Goal: Information Seeking & Learning: Check status

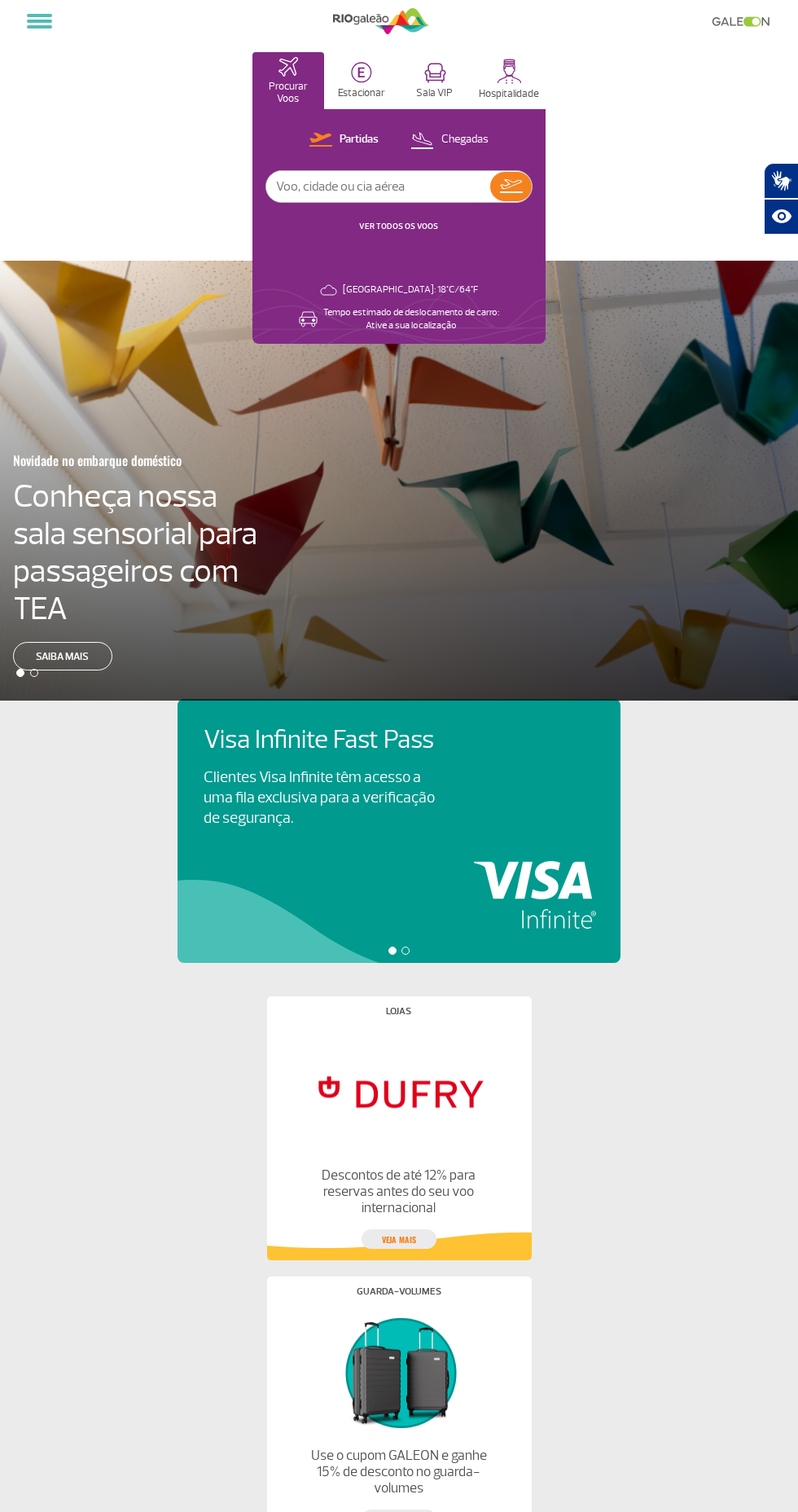
click at [427, 226] on link "VER TODOS OS VOOS" at bounding box center [399, 226] width 79 height 11
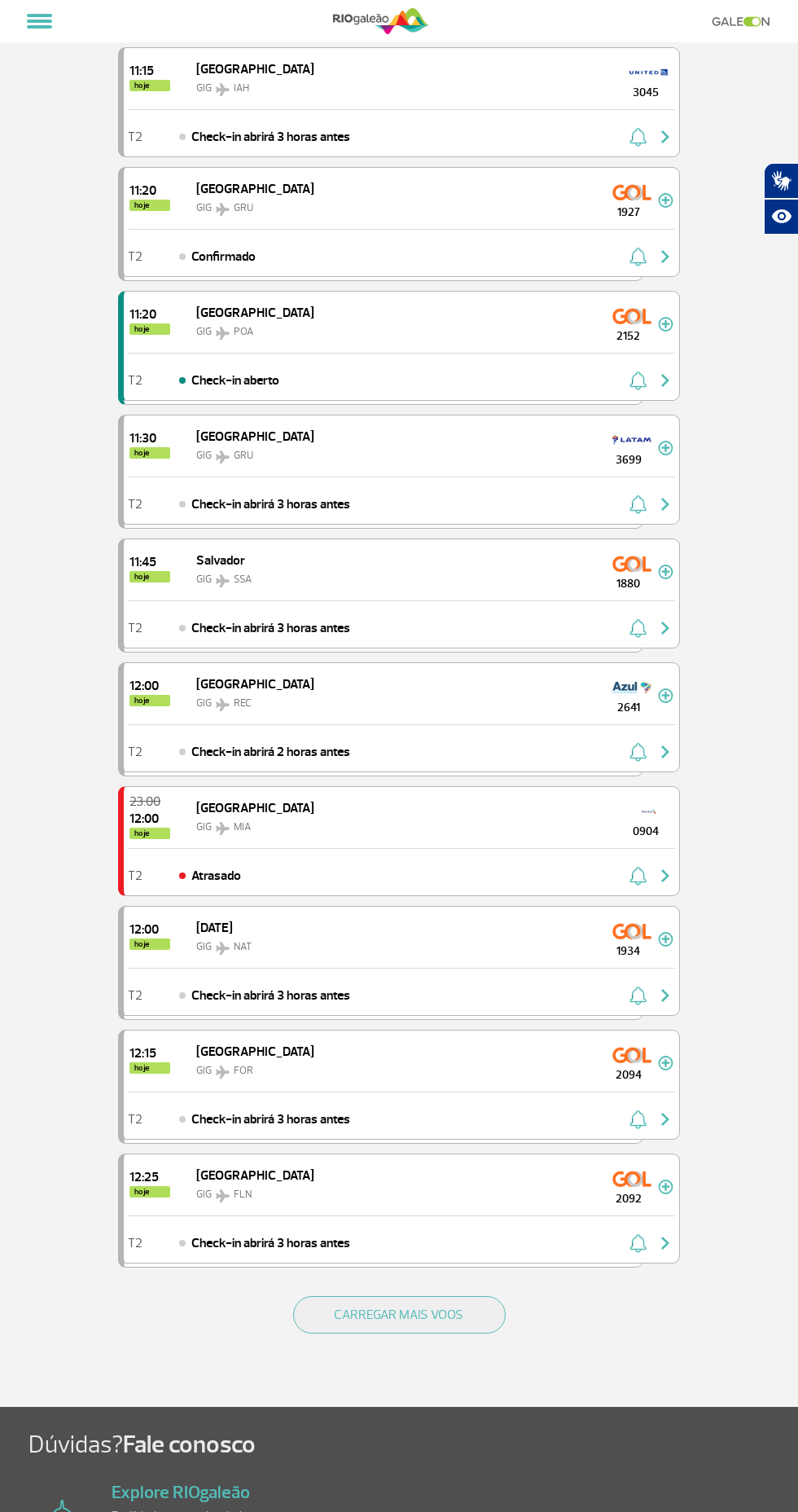
scroll to position [1329, 0]
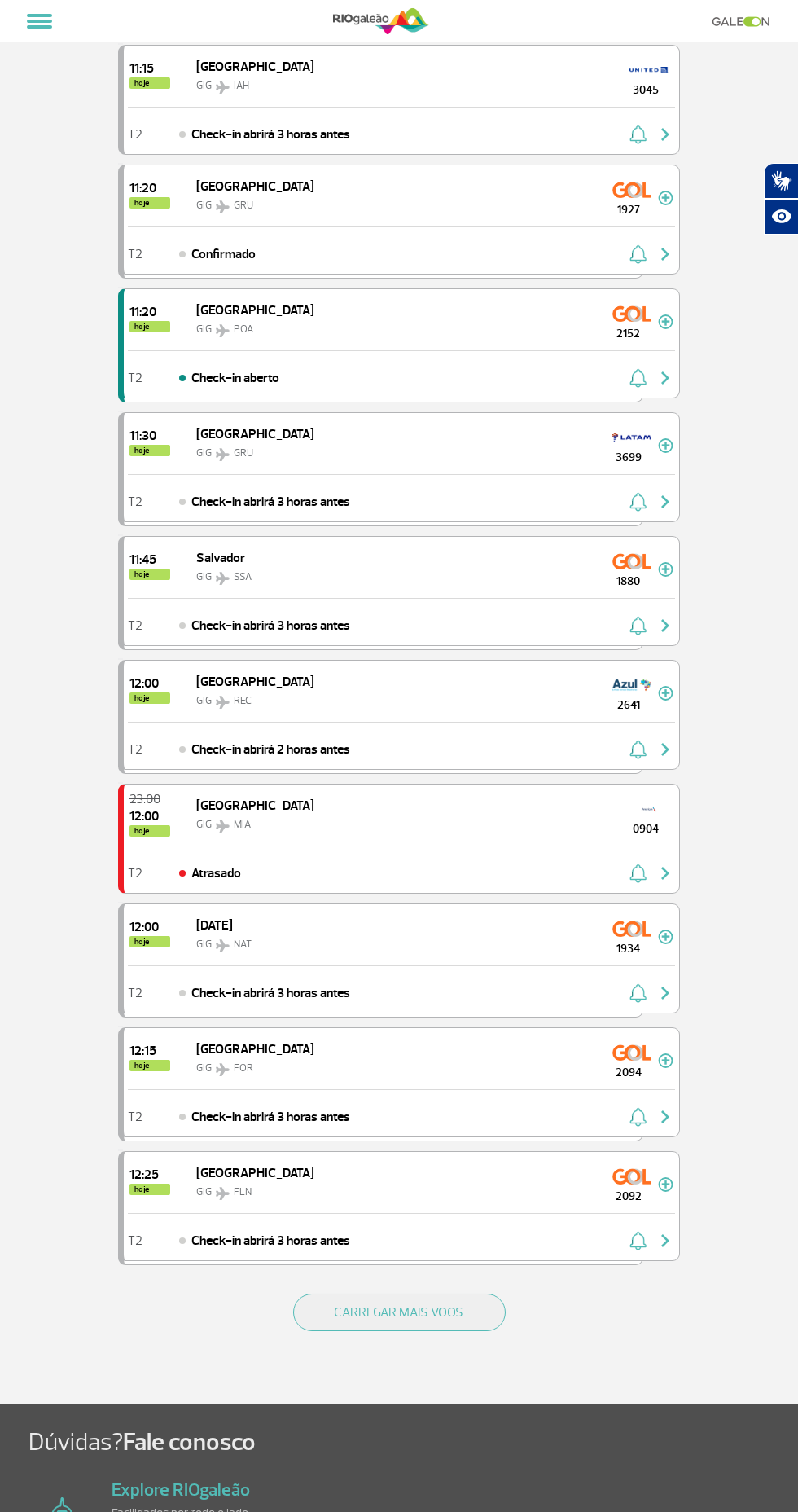
click at [445, 1089] on div "T2 Check-in abrirá 3 horas antes" at bounding box center [401, 1113] width 555 height 47
click at [666, 1054] on img at bounding box center [666, 1061] width 16 height 15
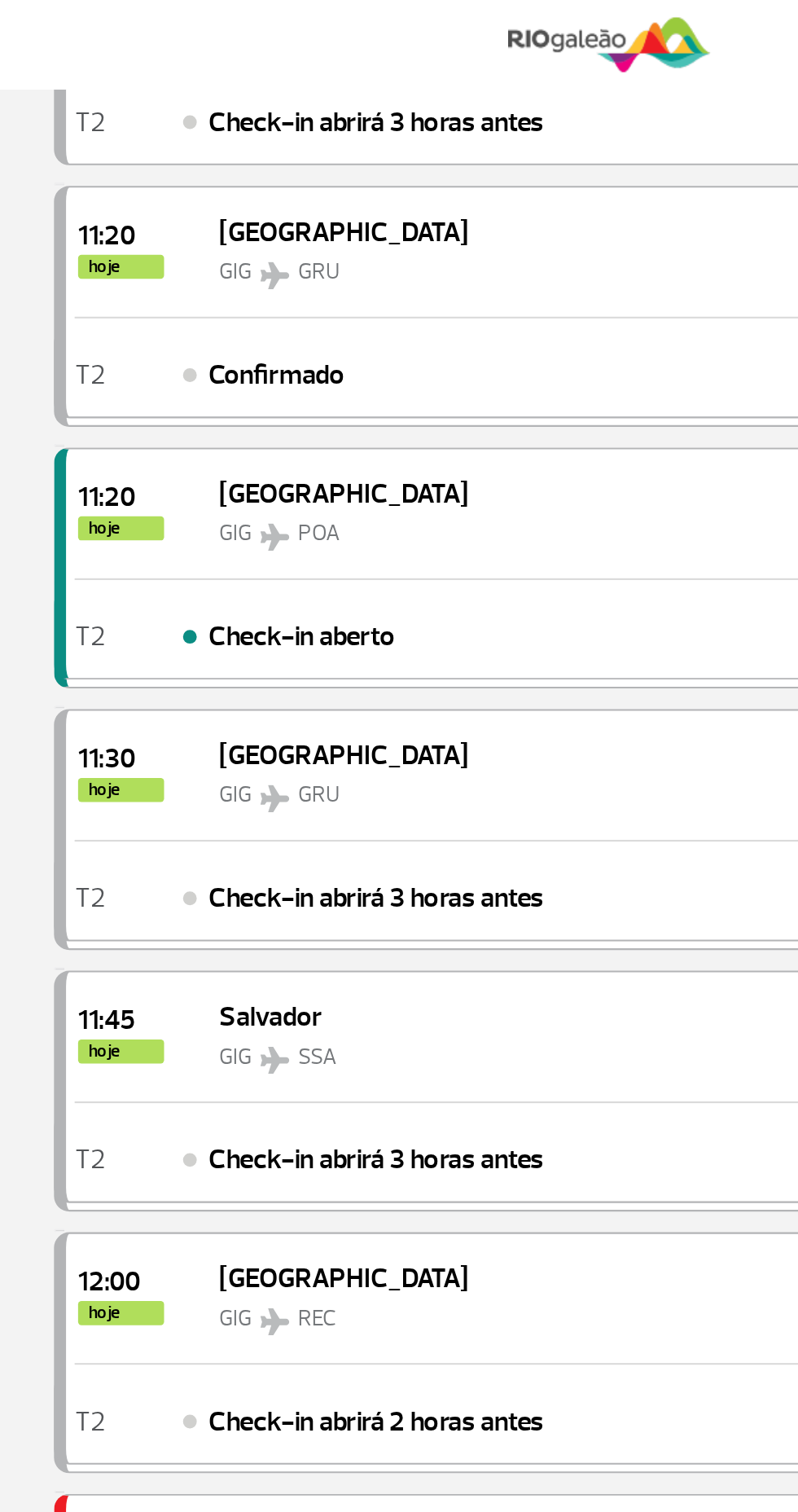
scroll to position [1404, 0]
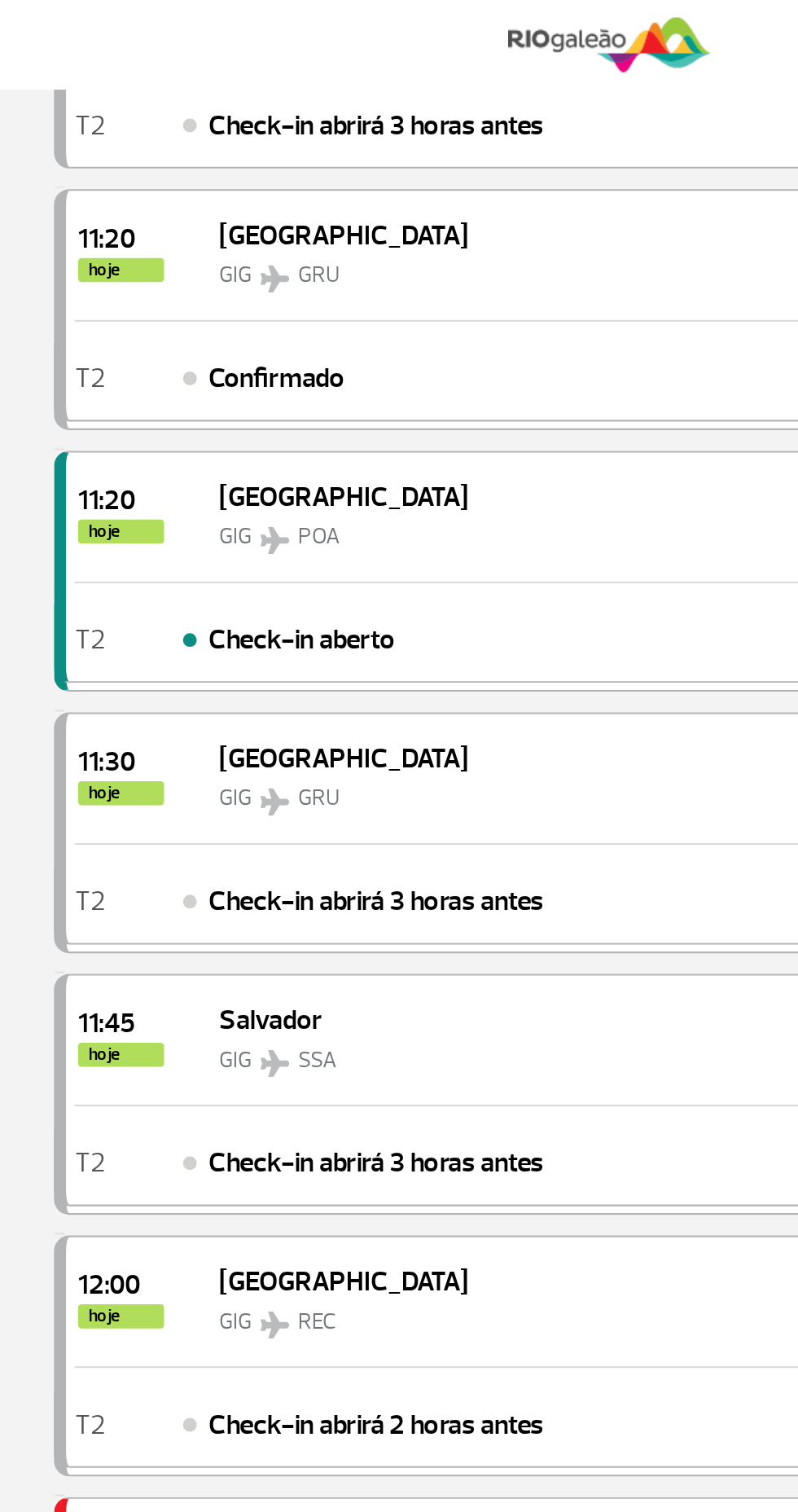
click at [401, 365] on div "11:30 hoje [GEOGRAPHIC_DATA] GRU 3699" at bounding box center [401, 369] width 555 height 61
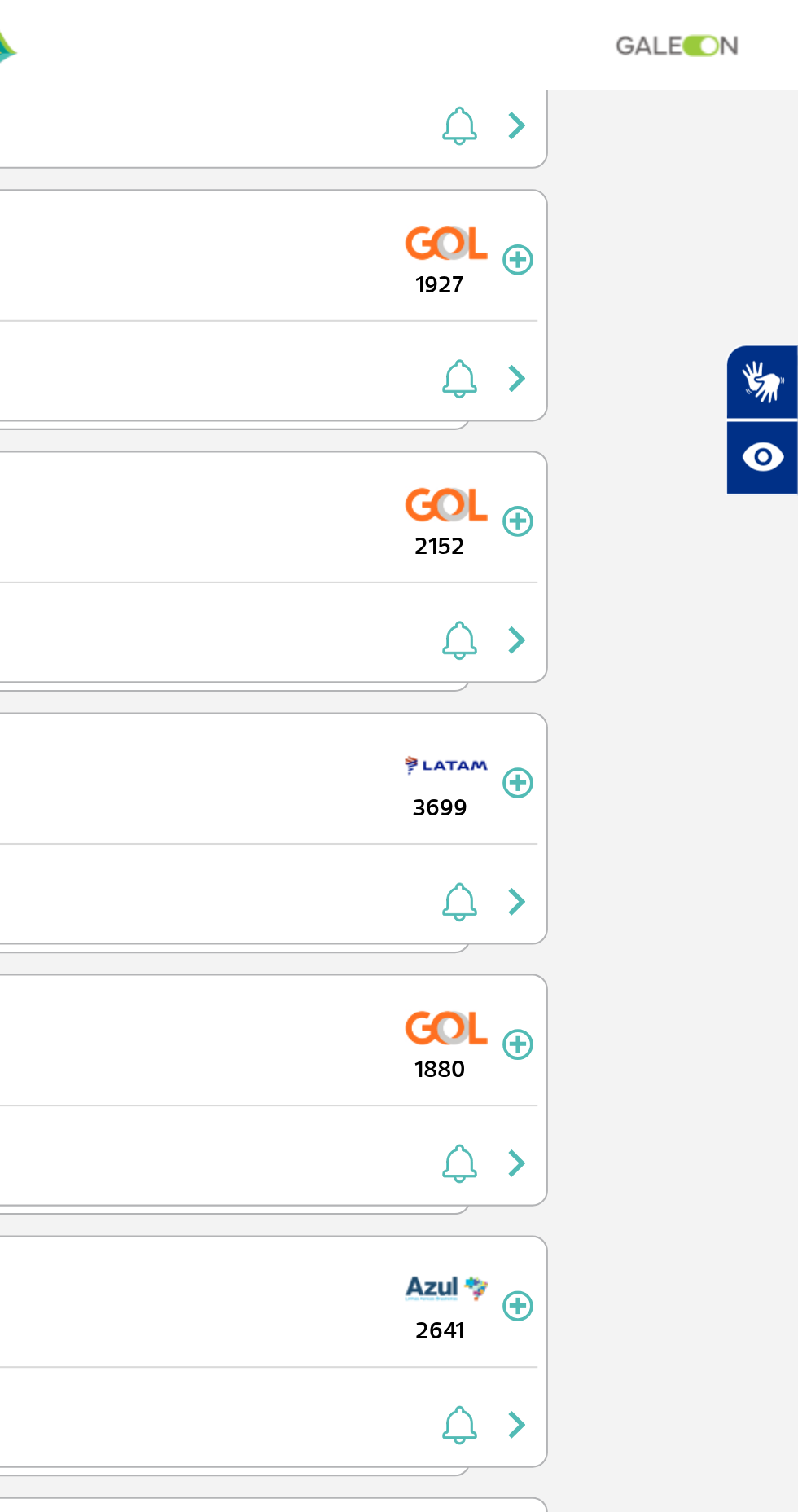
click at [669, 425] on img "button" at bounding box center [665, 427] width 20 height 20
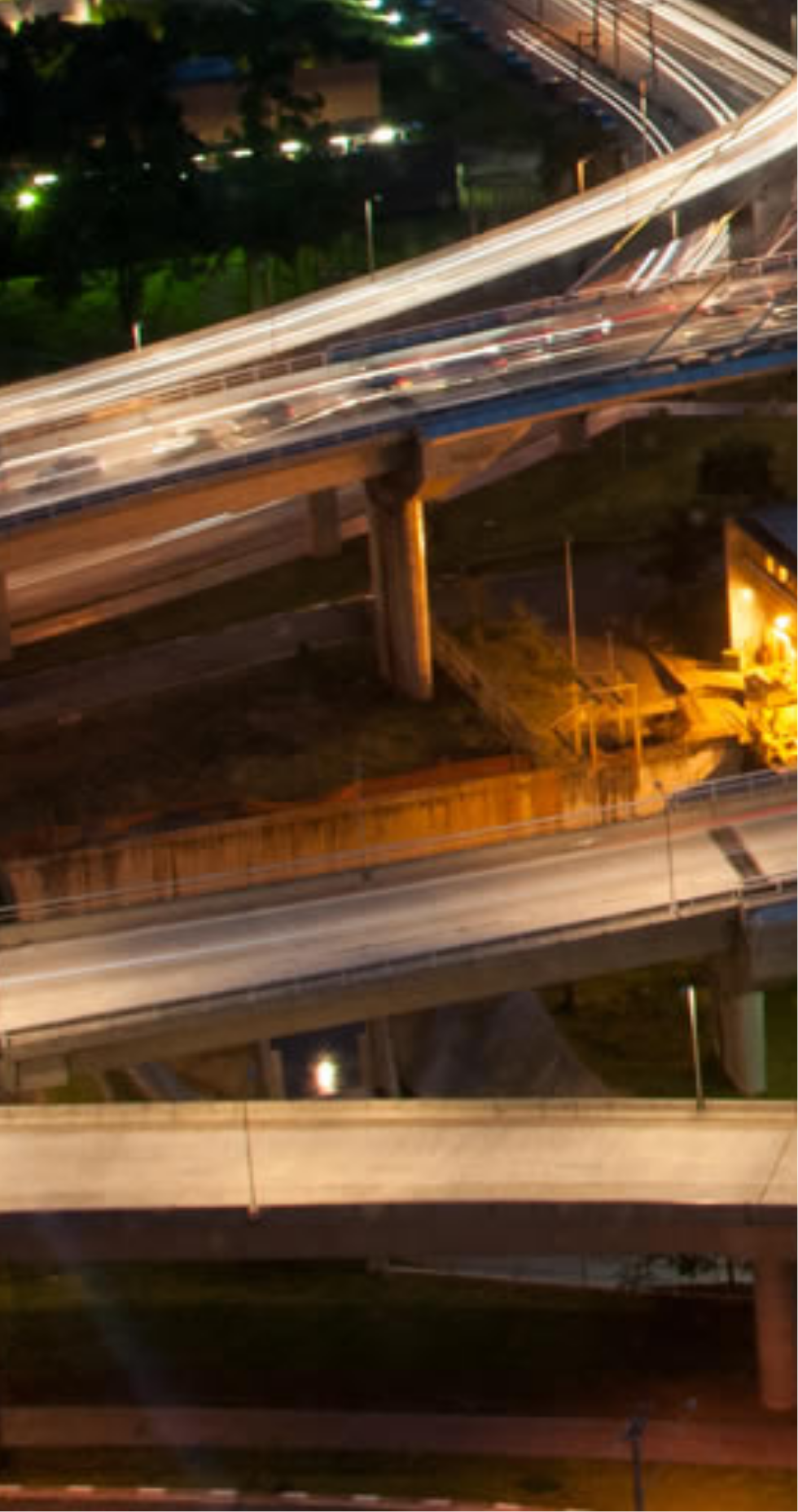
click at [674, 1167] on div "[GEOGRAPHIC_DATA] 3699 Embarque: 11:30 Check-in abrirá 3 horas antes Parceria: …" at bounding box center [399, 756] width 798 height 1512
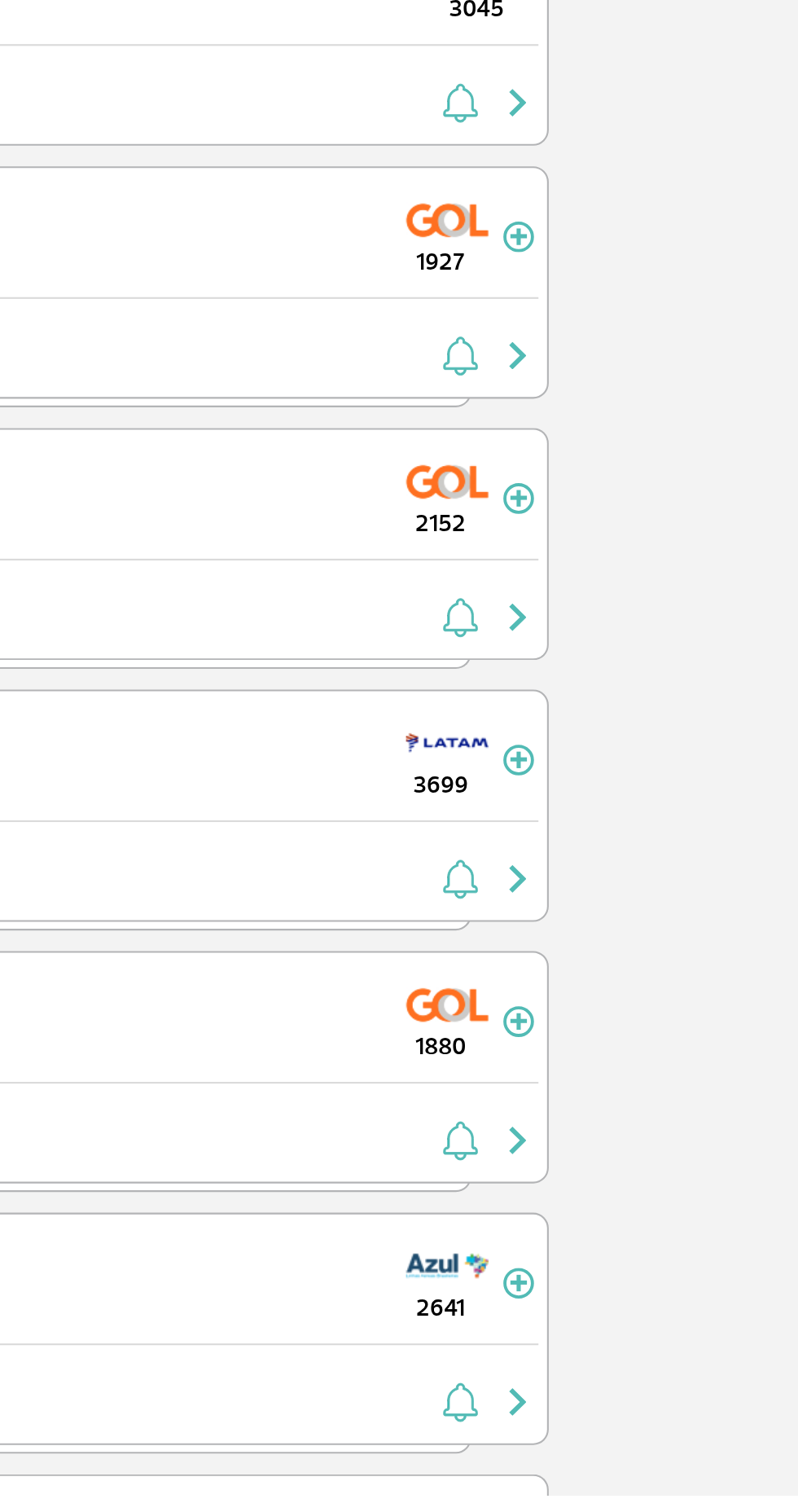
scroll to position [611, 0]
click at [669, 1157] on img at bounding box center [666, 1164] width 16 height 15
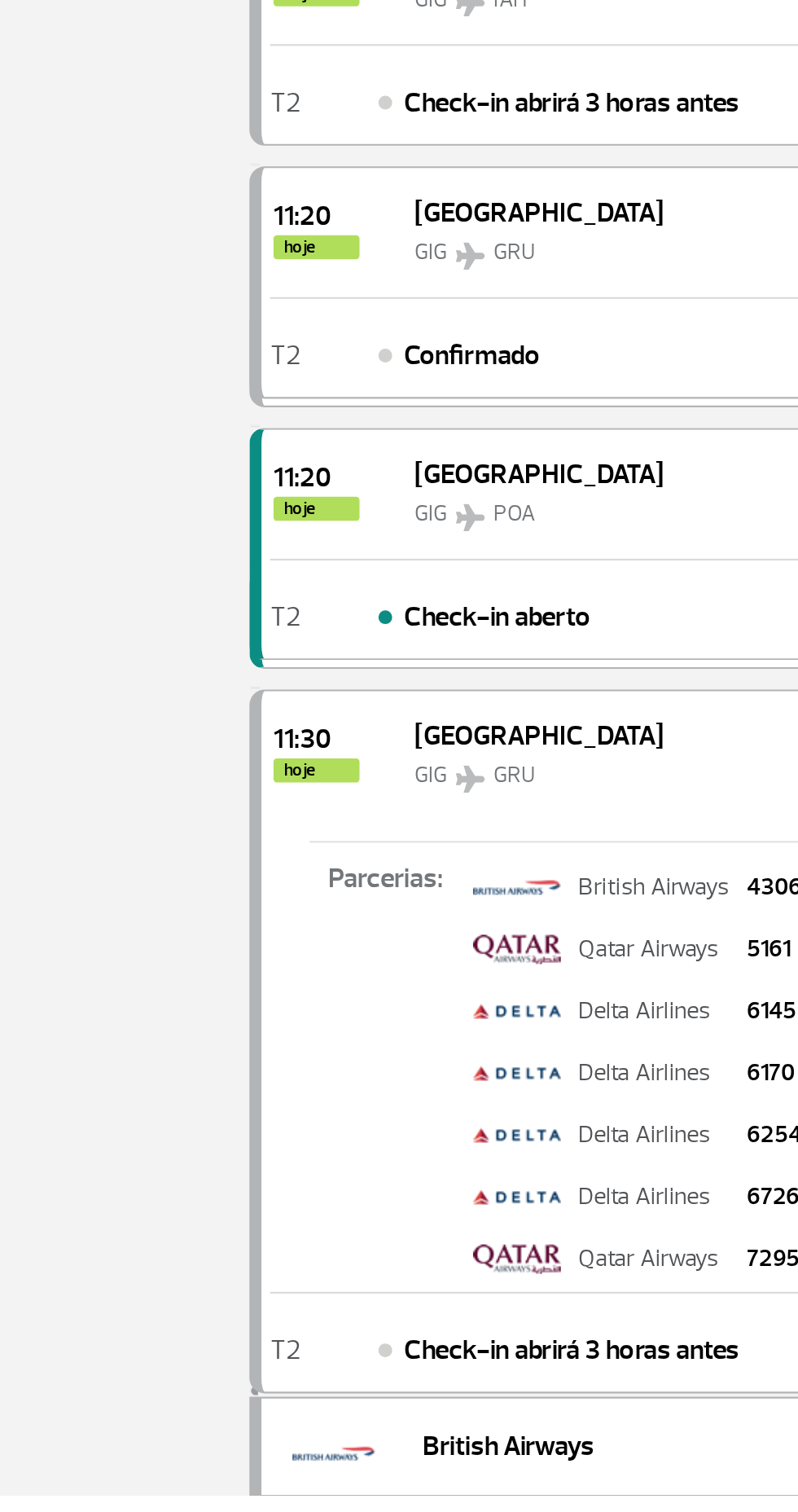
click at [244, 1165] on span "GRU" at bounding box center [244, 1171] width 20 height 13
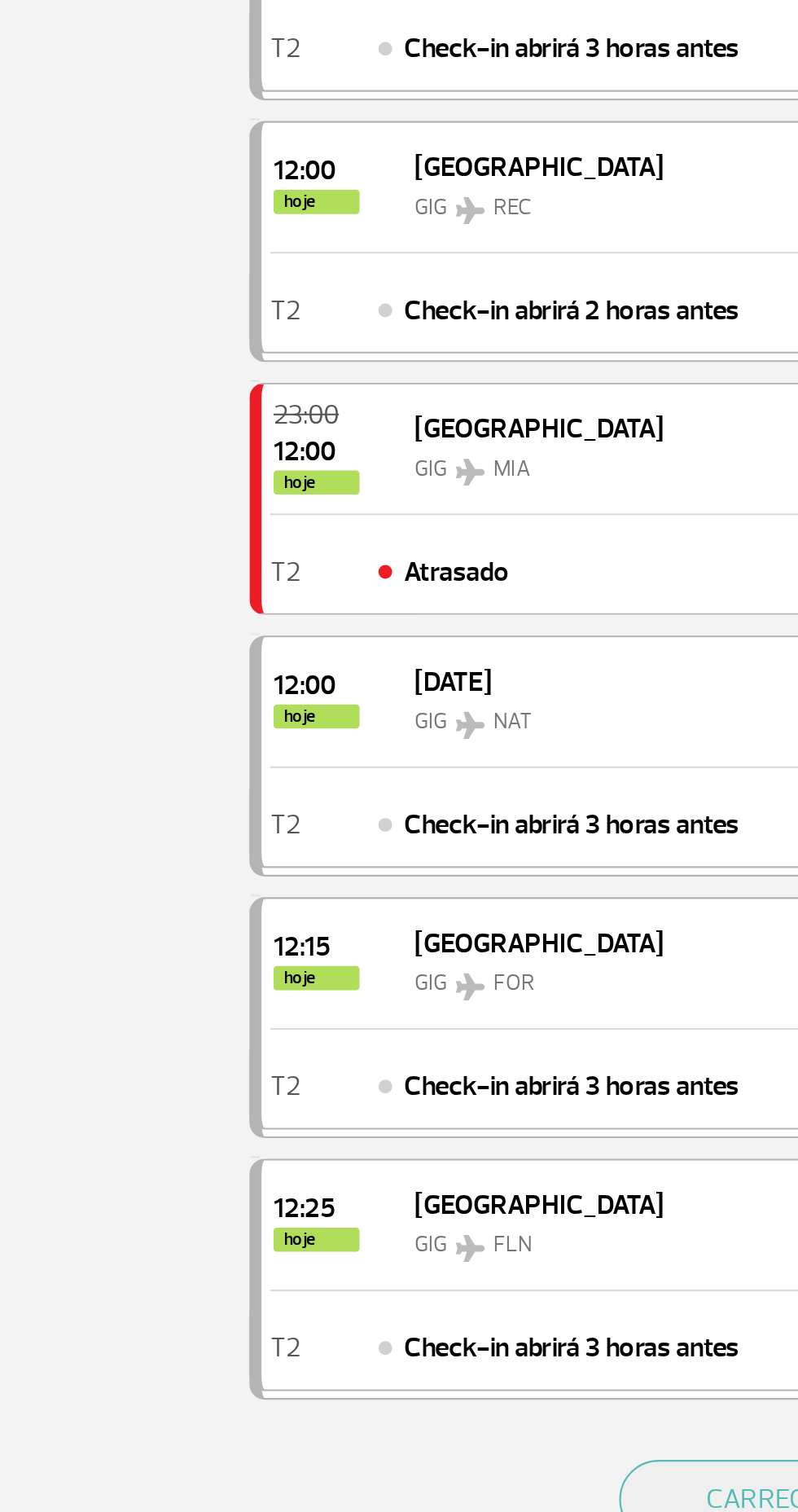
scroll to position [1549, 0]
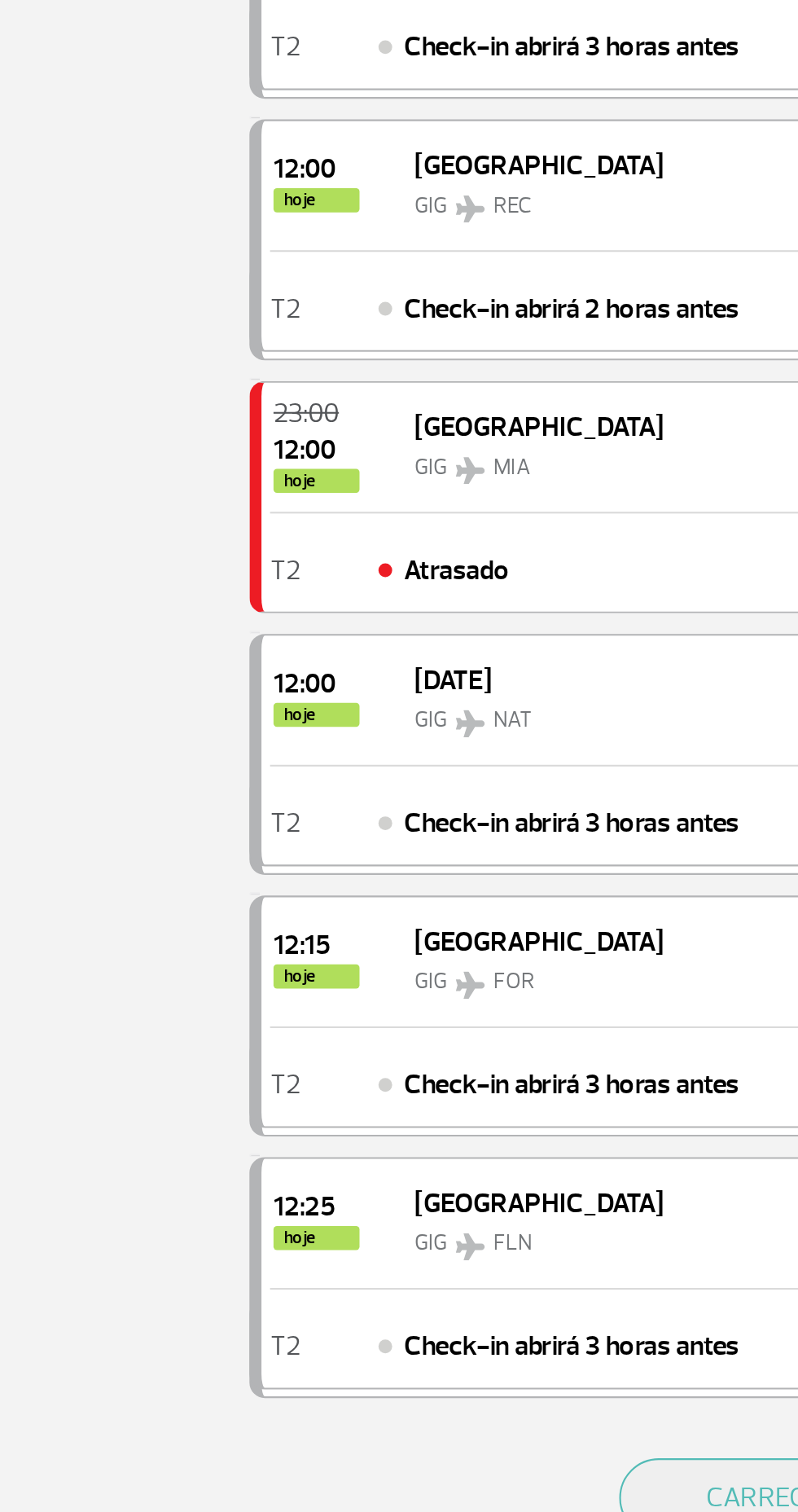
click at [280, 829] on div "12:15 hoje Fortaleza GIG FOR 2094" at bounding box center [401, 839] width 555 height 61
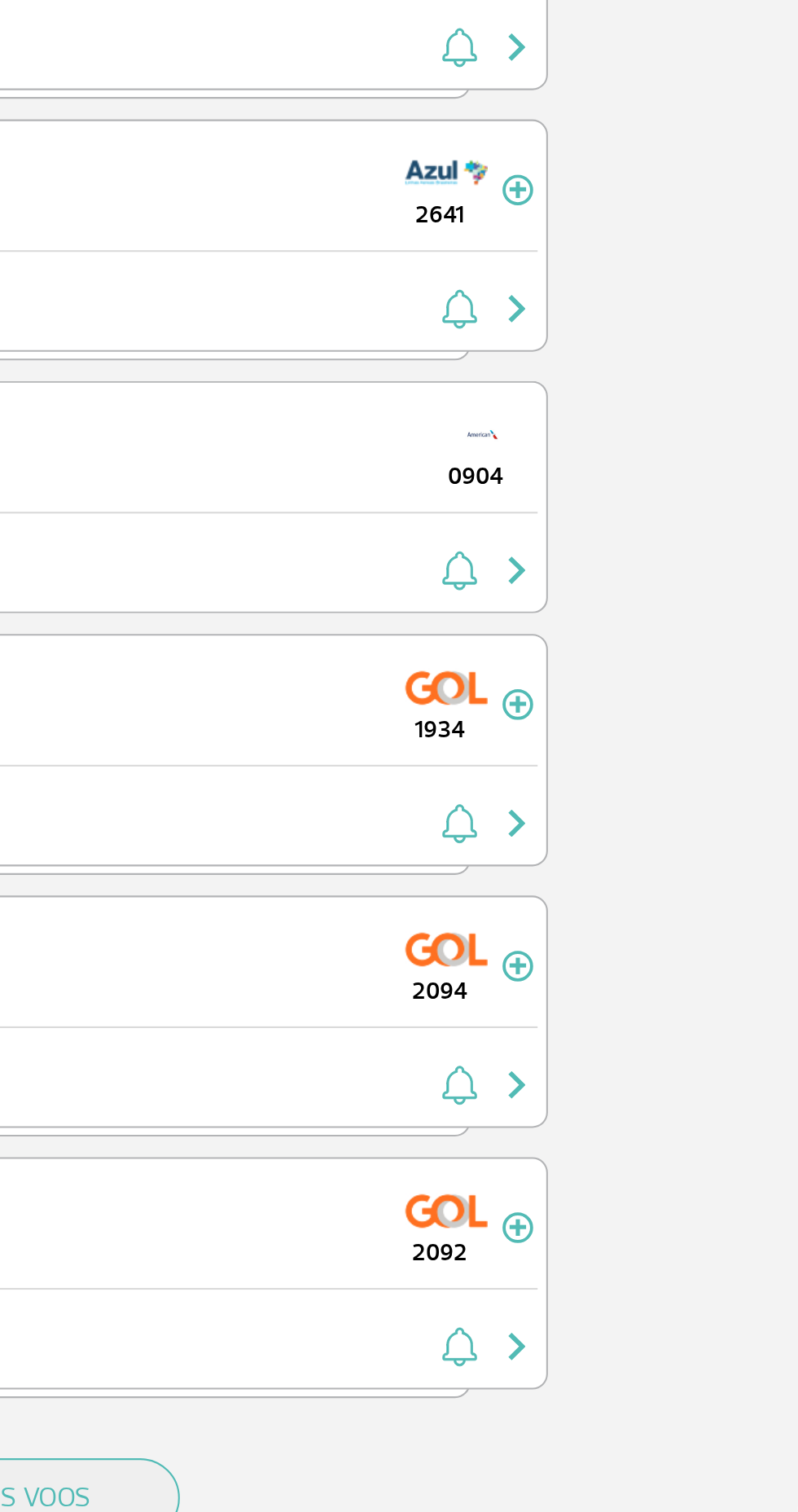
click at [623, 831] on img at bounding box center [632, 833] width 39 height 27
